Goal: Task Accomplishment & Management: Use online tool/utility

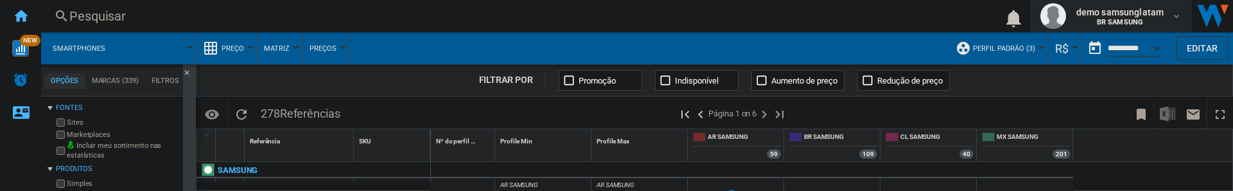
click at [1157, 17] on span "demo samsunglatam" at bounding box center [1119, 12] width 87 height 13
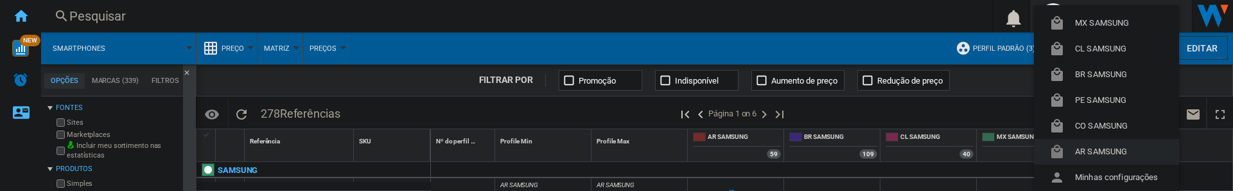
click at [1101, 150] on button "AR SAMSUNG" at bounding box center [1106, 152] width 145 height 26
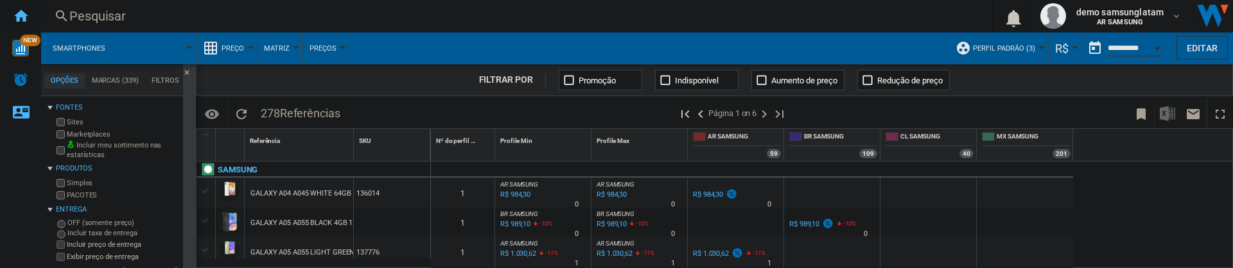
click at [21, 14] on ng-md-icon "Início" at bounding box center [20, 15] width 15 height 15
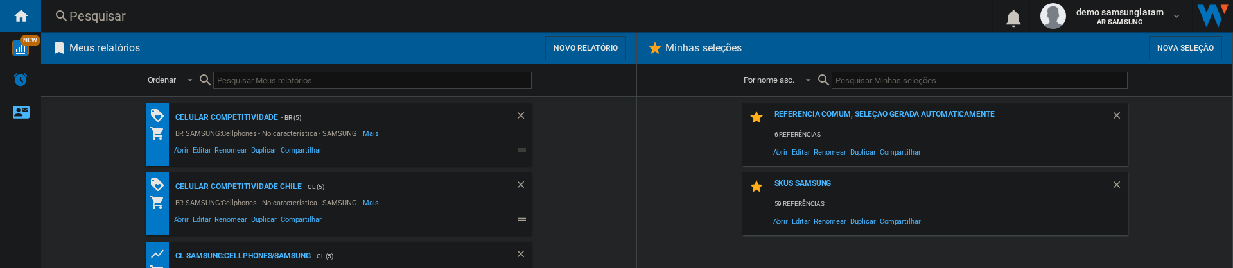
click at [593, 40] on button "Novo relatório" at bounding box center [585, 48] width 81 height 24
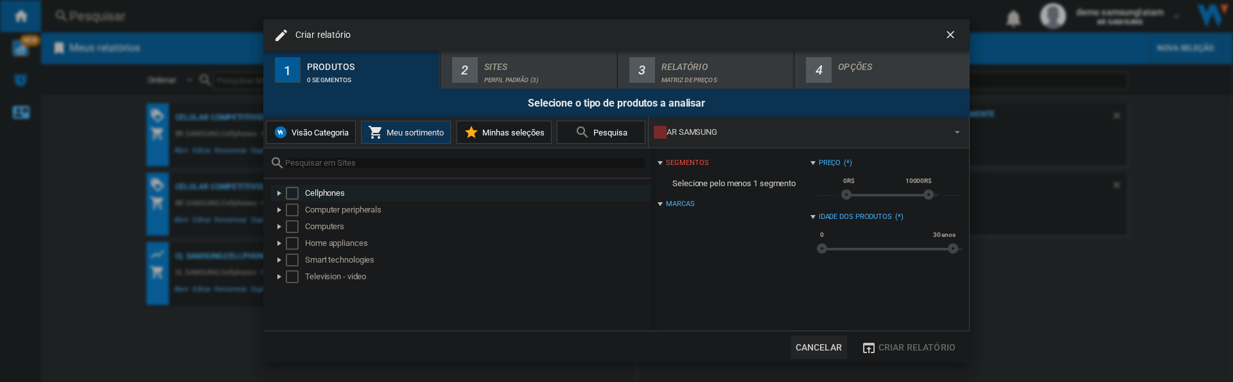
click at [278, 190] on div at bounding box center [279, 193] width 13 height 13
click at [295, 190] on div at bounding box center [293, 210] width 13 height 13
click at [306, 190] on div at bounding box center [307, 226] width 13 height 13
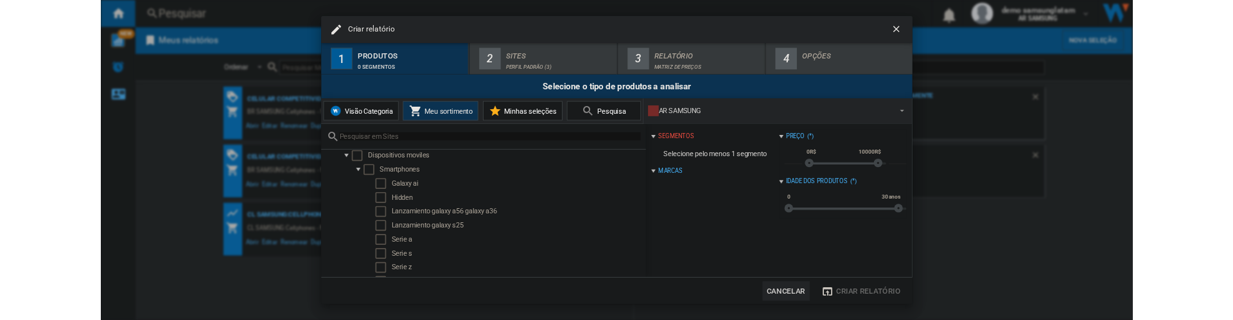
scroll to position [19, 0]
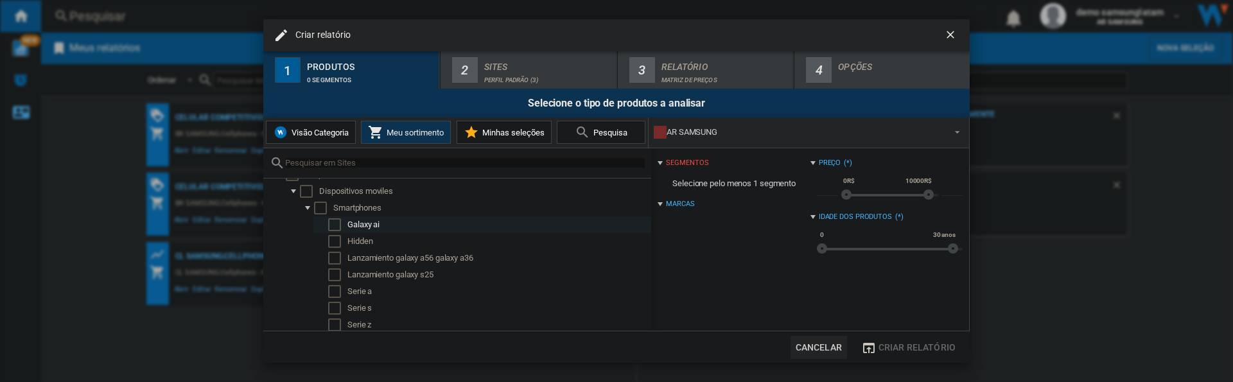
click at [333, 190] on div "Select" at bounding box center [334, 224] width 13 height 13
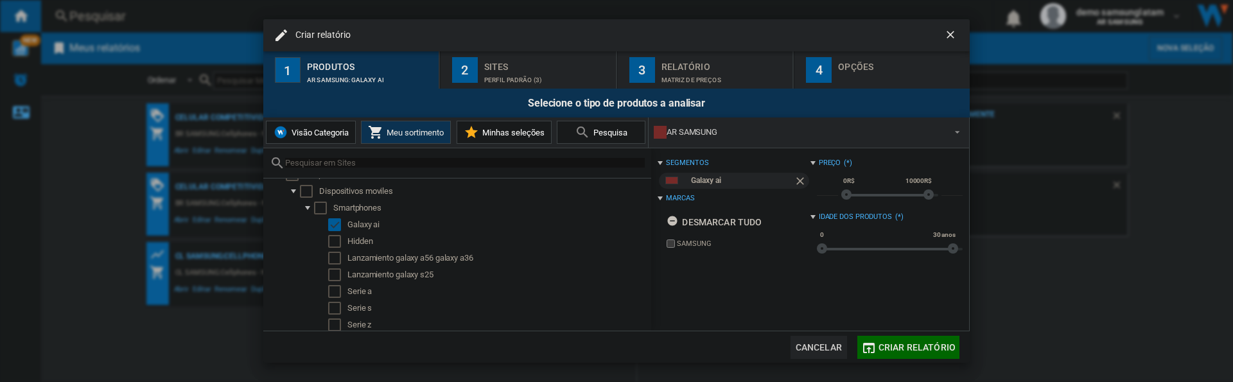
click at [507, 80] on div "Perfil padrão (3)" at bounding box center [547, 76] width 127 height 13
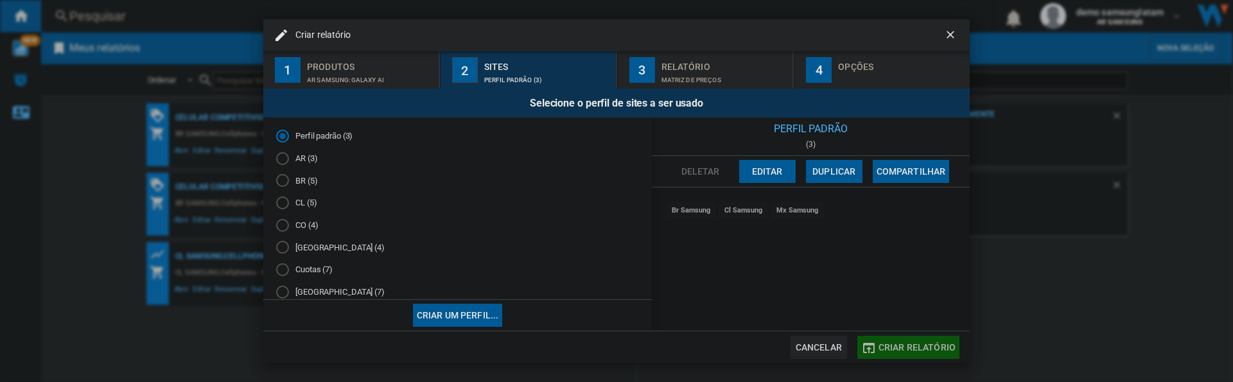
click at [914, 190] on span "Criar relatório" at bounding box center [917, 347] width 77 height 10
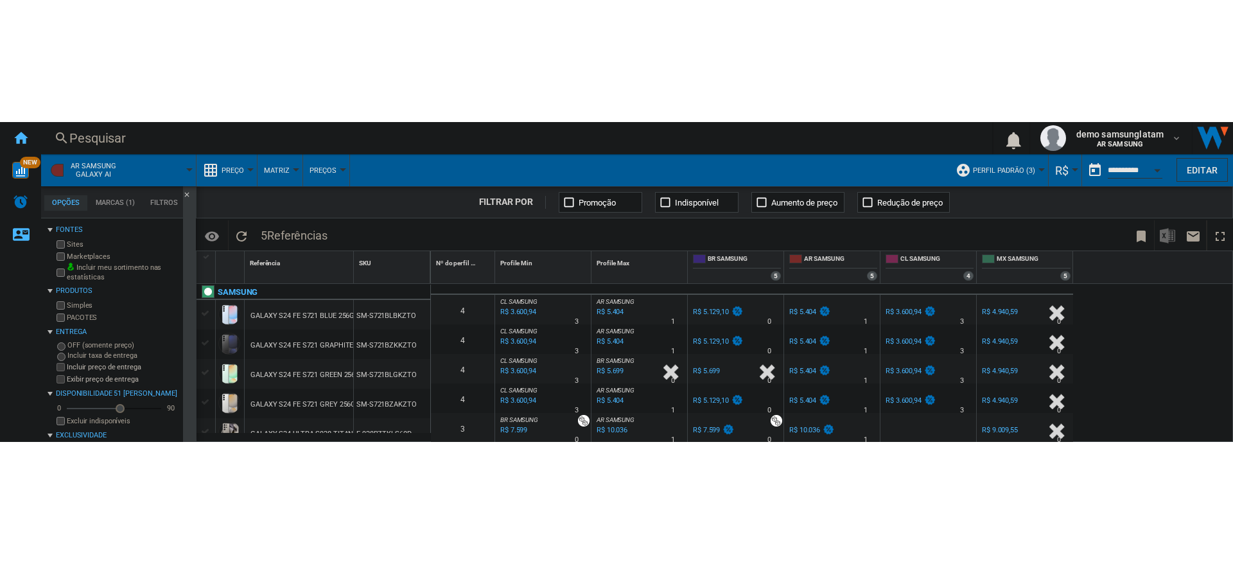
scroll to position [5, 0]
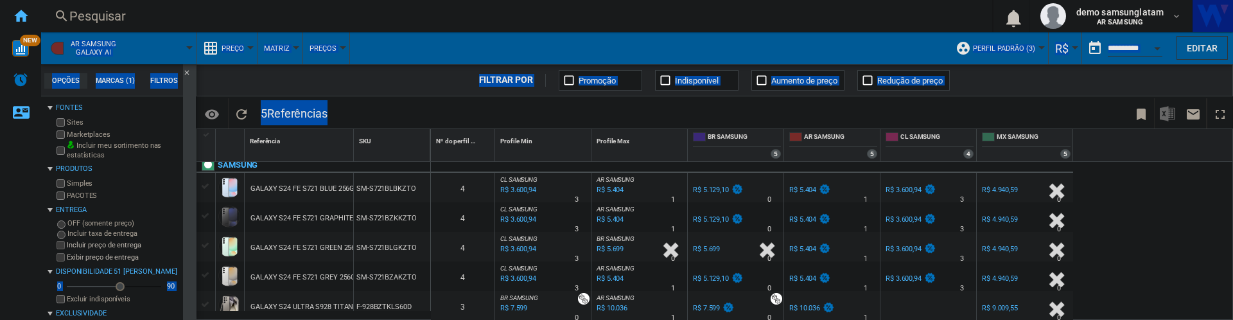
drag, startPoint x: 1132, startPoint y: 319, endPoint x: 1137, endPoint y: 304, distance: 15.3
click at [1128, 190] on html "In order to access Insight, please log out and log in again OK NEW Pesquisar Pe…" at bounding box center [616, 160] width 1233 height 320
click at [1142, 190] on div "0 4 CL SAMSUNG : CL SAMSUNG -29.8 % R$ 3.600,94 % N/A 3 CL SAMSUNG : CL SAMSUNG…" at bounding box center [832, 241] width 803 height 159
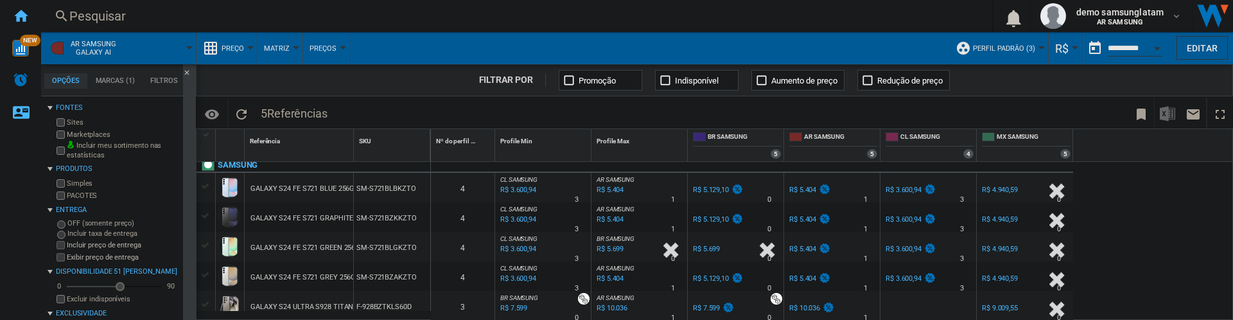
click at [23, 14] on ng-md-icon "Início" at bounding box center [20, 15] width 15 height 15
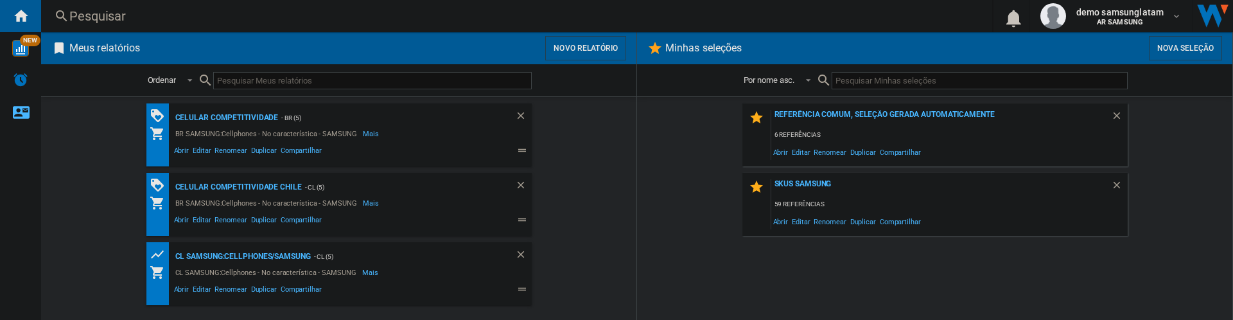
click at [588, 49] on button "Novo relatório" at bounding box center [585, 48] width 81 height 24
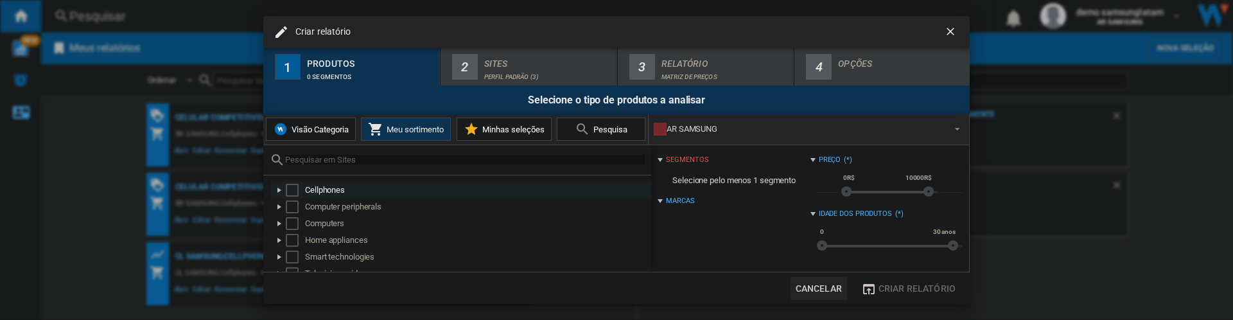
click at [281, 190] on div "Criar relatório ..." at bounding box center [279, 190] width 13 height 13
click at [293, 190] on div "Criar relatório ..." at bounding box center [293, 206] width 13 height 13
click at [307, 190] on div "Criar relatório ..." at bounding box center [307, 223] width 13 height 13
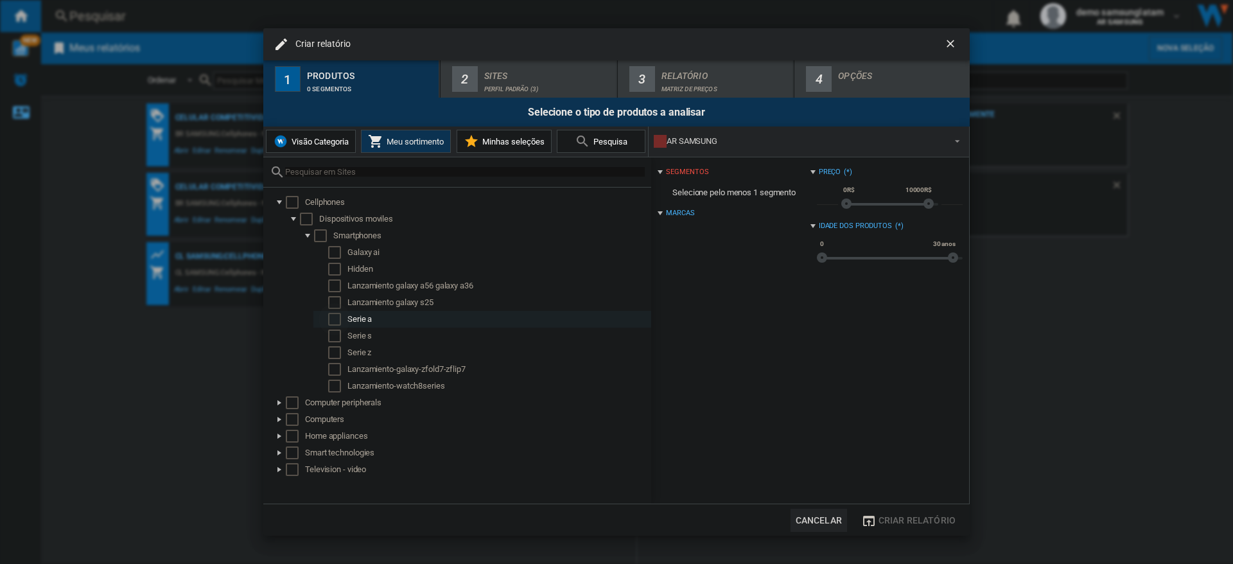
click at [335, 190] on div "Select" at bounding box center [334, 319] width 13 height 13
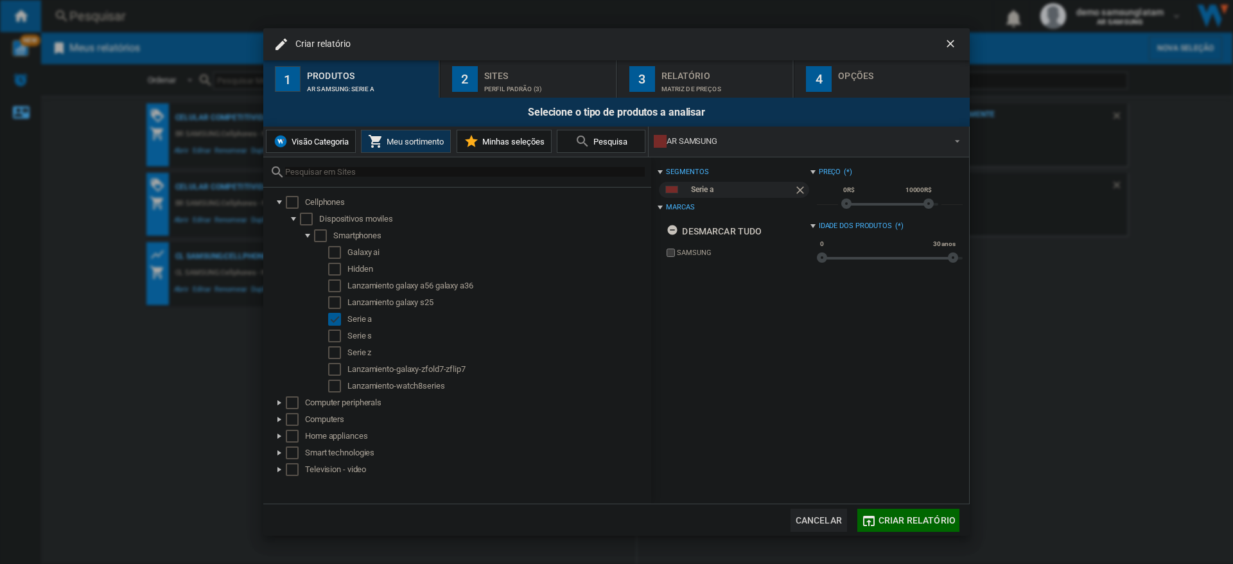
click at [902, 190] on span "Criar relatório" at bounding box center [917, 520] width 77 height 10
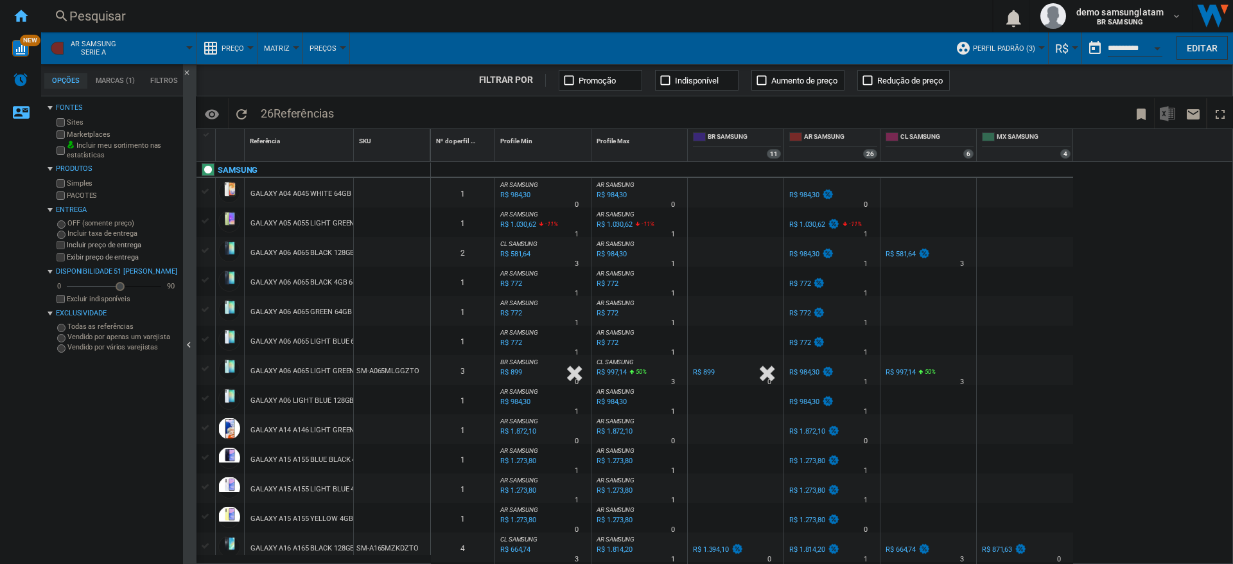
drag, startPoint x: 419, startPoint y: 367, endPoint x: 367, endPoint y: 374, distance: 51.9
click at [367, 319] on div "SM-A065MLGGZTO" at bounding box center [392, 370] width 76 height 30
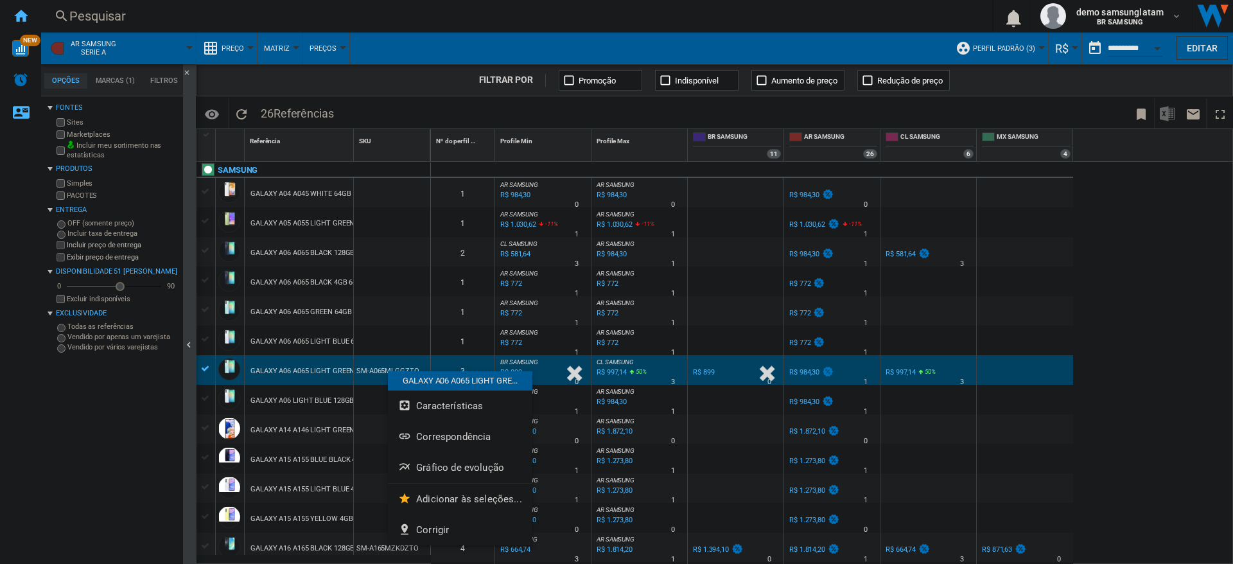
click at [1138, 319] on div at bounding box center [616, 282] width 1233 height 564
